Goal: Task Accomplishment & Management: Use online tool/utility

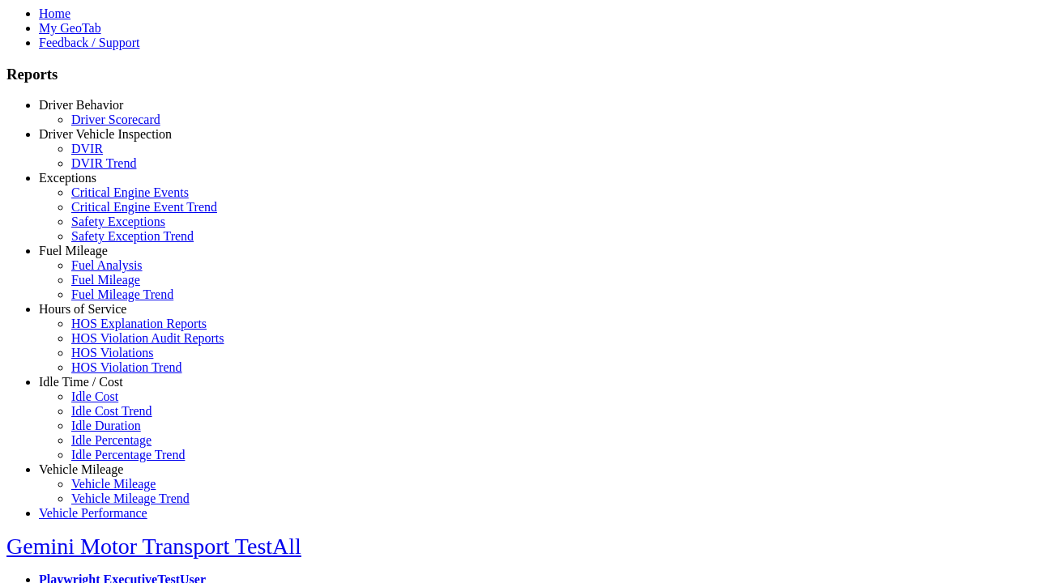
click at [93, 389] on link "Idle Time / Cost" at bounding box center [81, 382] width 84 height 14
click at [105, 403] on link "Idle Cost" at bounding box center [94, 397] width 47 height 14
select select
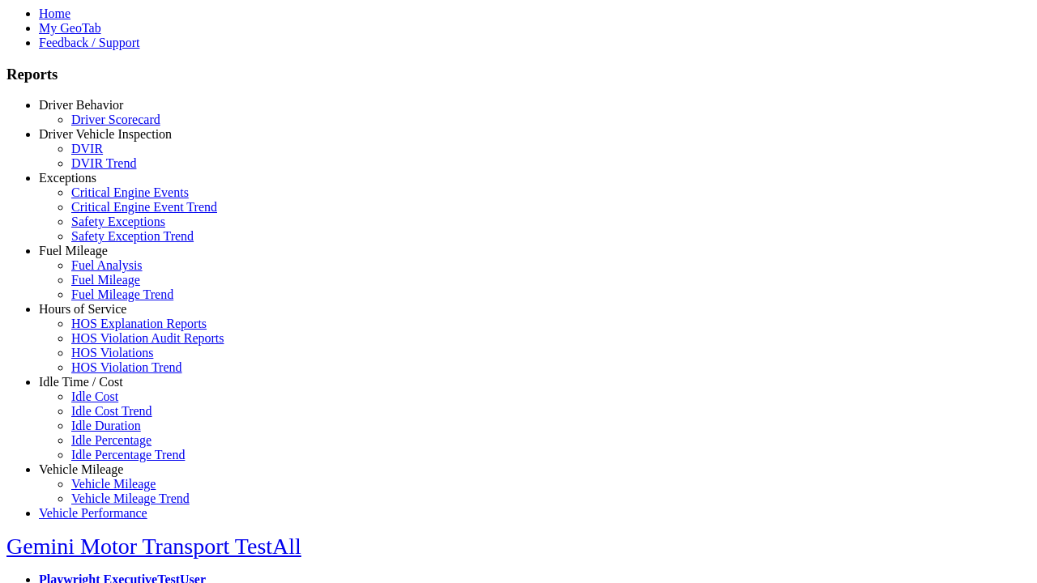
select select
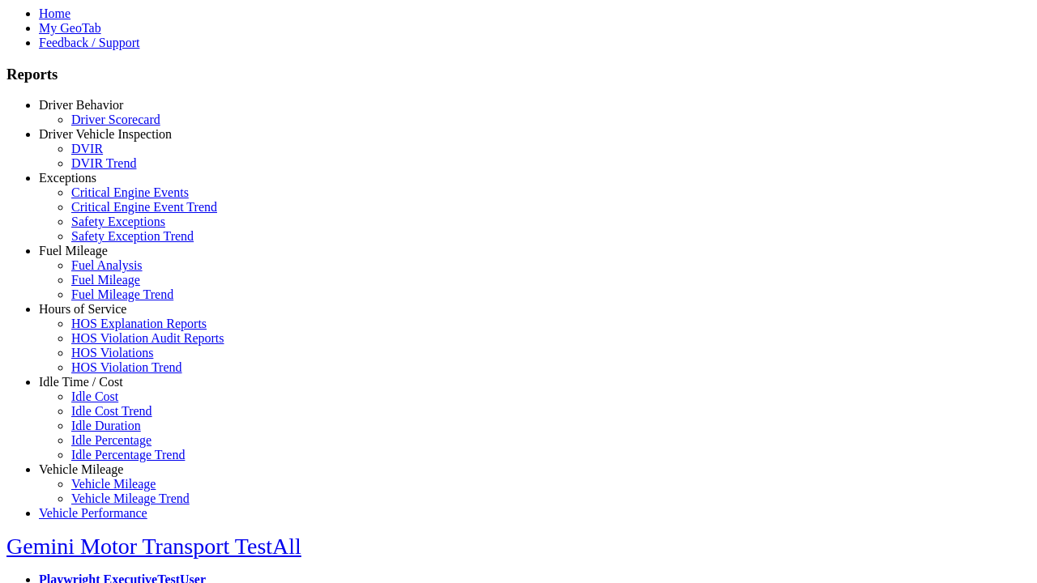
select select
